Goal: Task Accomplishment & Management: Manage account settings

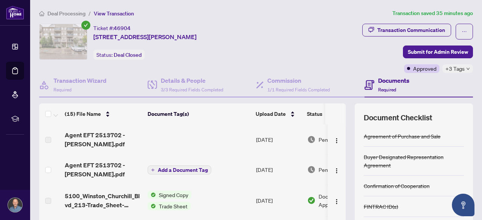
click at [171, 171] on span "Add a Document Tag" at bounding box center [183, 170] width 50 height 5
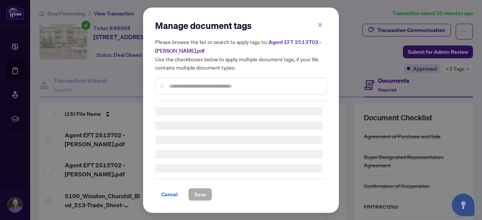
click at [323, 25] on div "Manage document tags Please browse the list or search to apply tags to: Agent E…" at bounding box center [241, 61] width 172 height 82
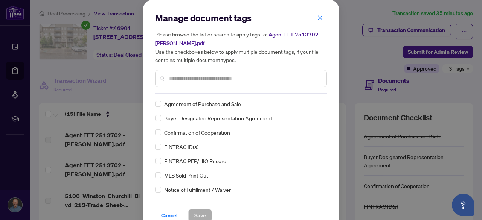
click at [319, 26] on div "Manage document tags Please browse the list or search to apply tags to: Agent E…" at bounding box center [241, 53] width 172 height 82
click at [318, 18] on icon "close" at bounding box center [320, 17] width 4 height 4
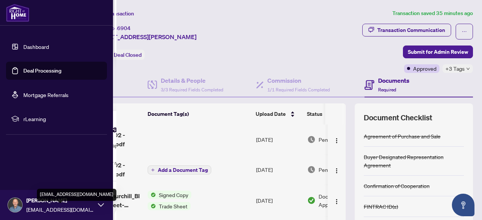
click at [90, 207] on span "[EMAIL_ADDRESS][DOMAIN_NAME]" at bounding box center [60, 210] width 68 height 8
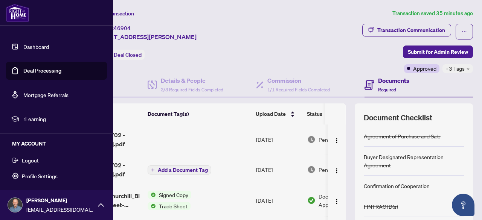
click at [26, 162] on span "Logout" at bounding box center [30, 160] width 17 height 12
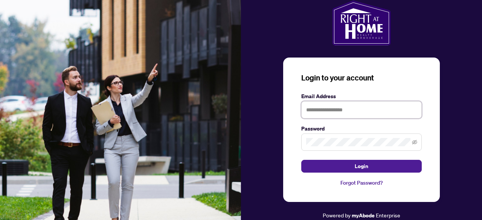
type input "**********"
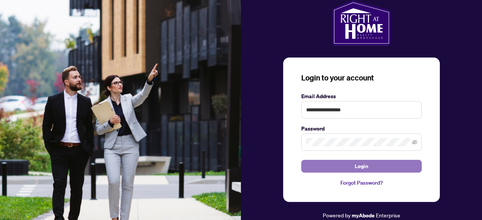
click at [371, 171] on button "Login" at bounding box center [361, 166] width 120 height 13
